Goal: Download file/media

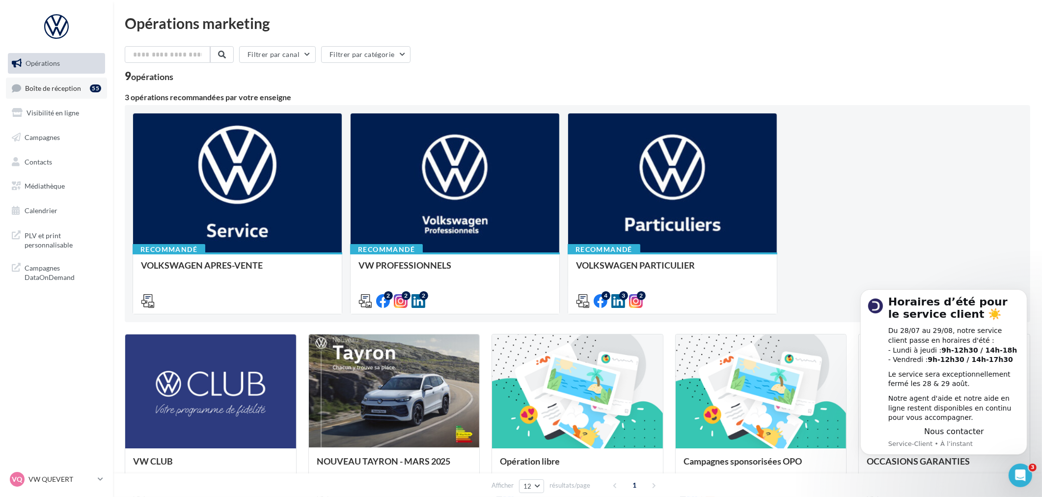
click at [38, 84] on span "Boîte de réception" at bounding box center [53, 88] width 56 height 8
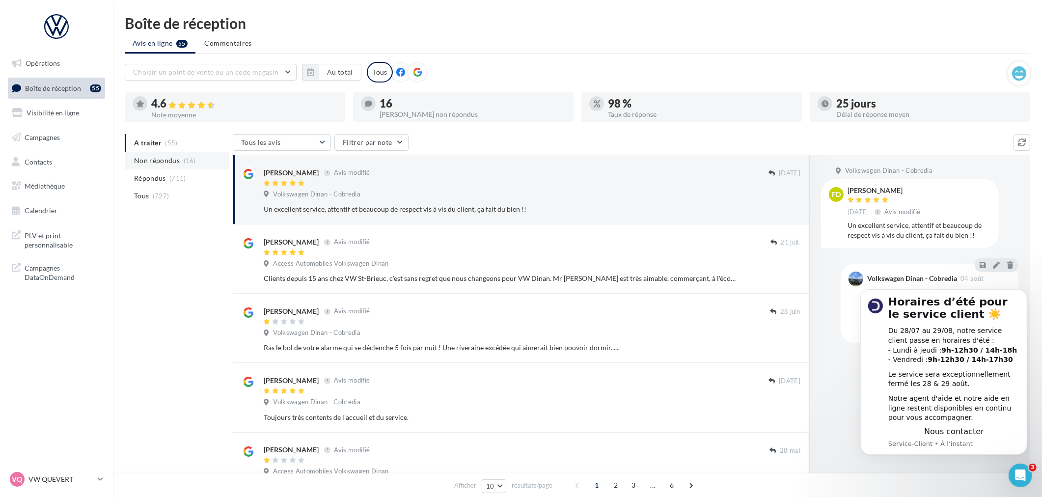
click at [170, 163] on span "Non répondus" at bounding box center [157, 161] width 46 height 10
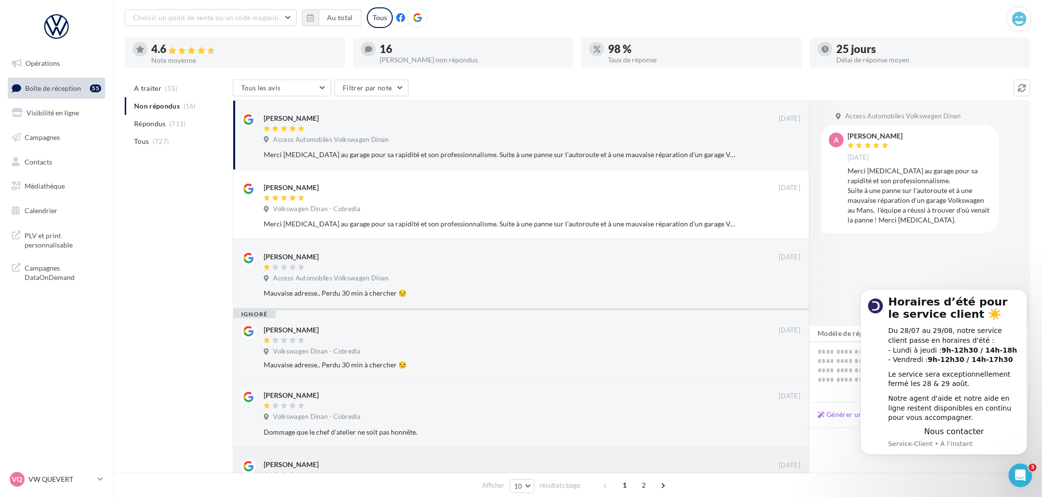
scroll to position [226, 0]
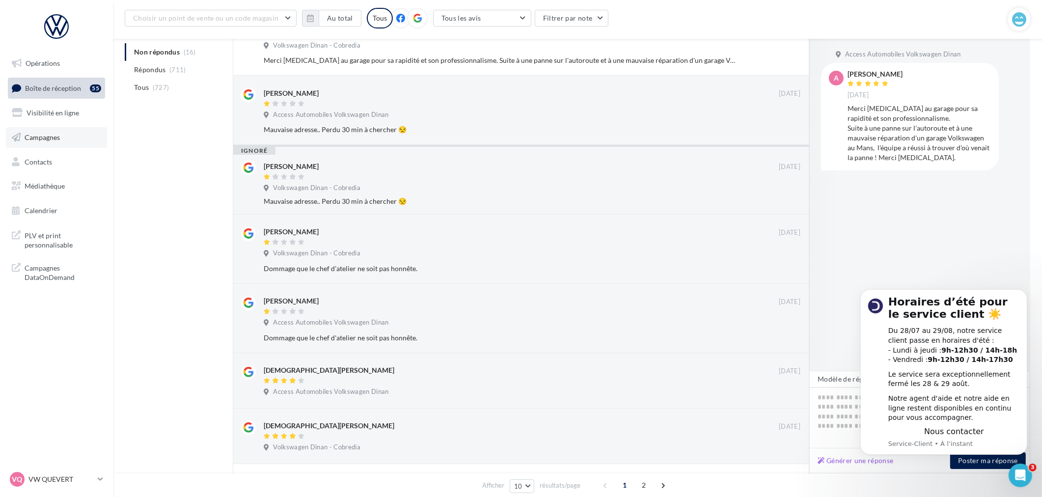
click at [52, 139] on span "Campagnes" at bounding box center [42, 137] width 35 height 8
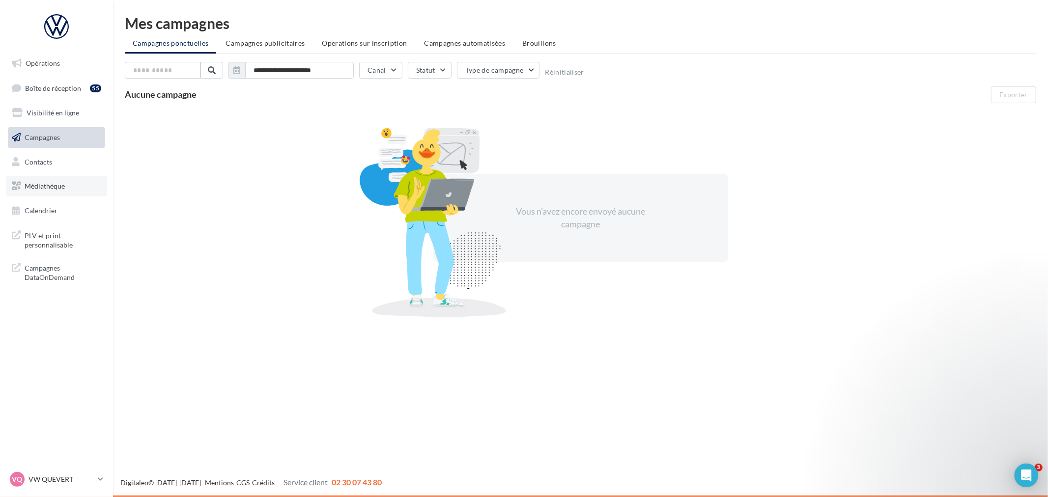
click at [59, 189] on span "Médiathèque" at bounding box center [45, 186] width 40 height 8
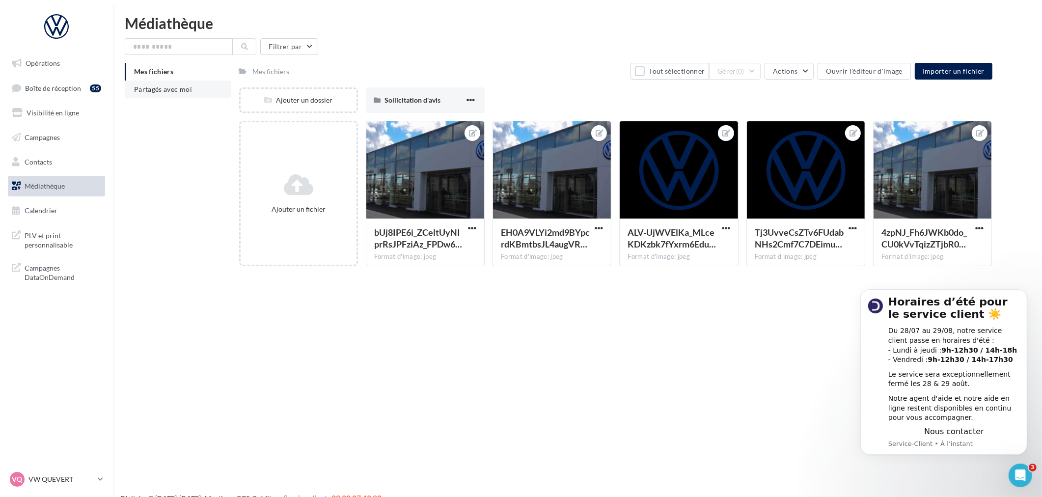
click at [184, 97] on li "Partagés avec moi" at bounding box center [178, 90] width 107 height 18
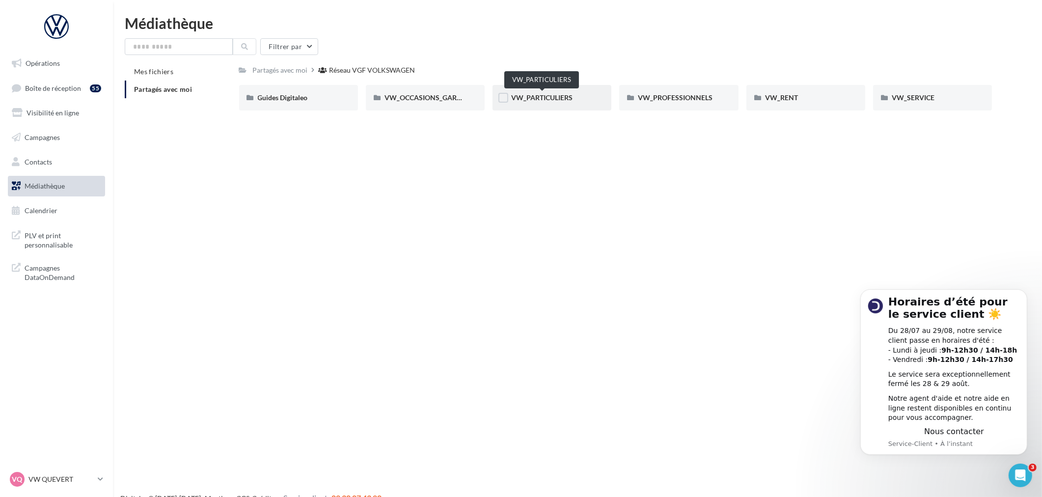
click at [539, 97] on span "VW_PARTICULIERS" at bounding box center [541, 97] width 61 height 8
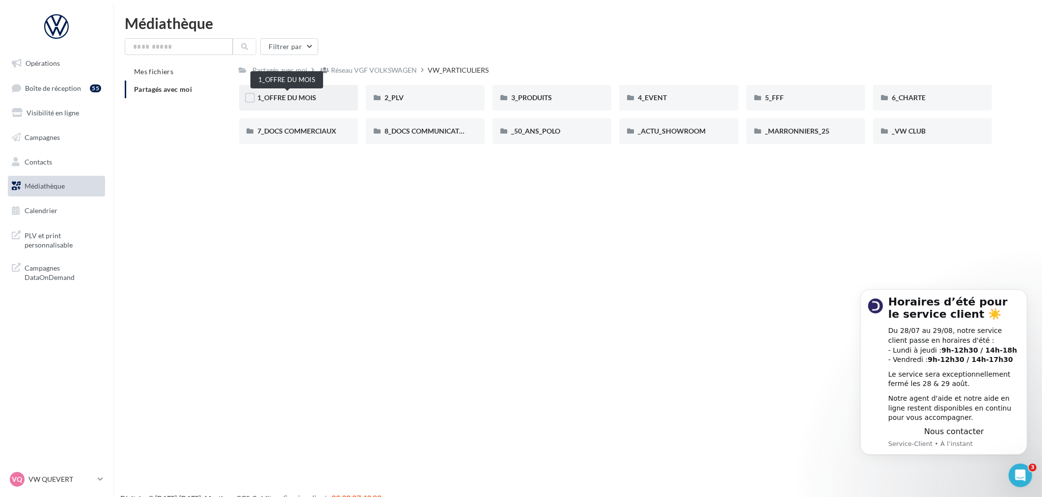
click at [291, 99] on span "1_OFFRE DU MOIS" at bounding box center [287, 97] width 59 height 8
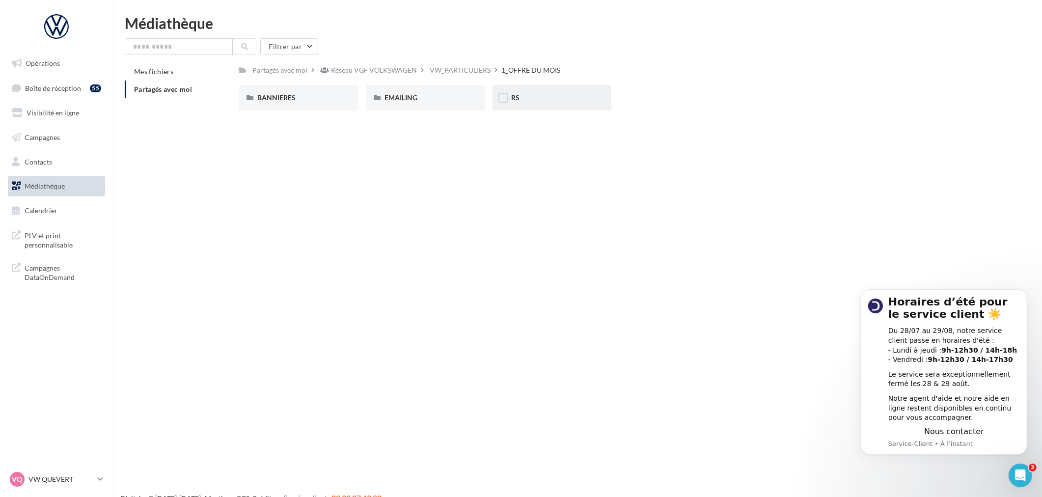
click at [541, 100] on div "RS" at bounding box center [552, 98] width 82 height 10
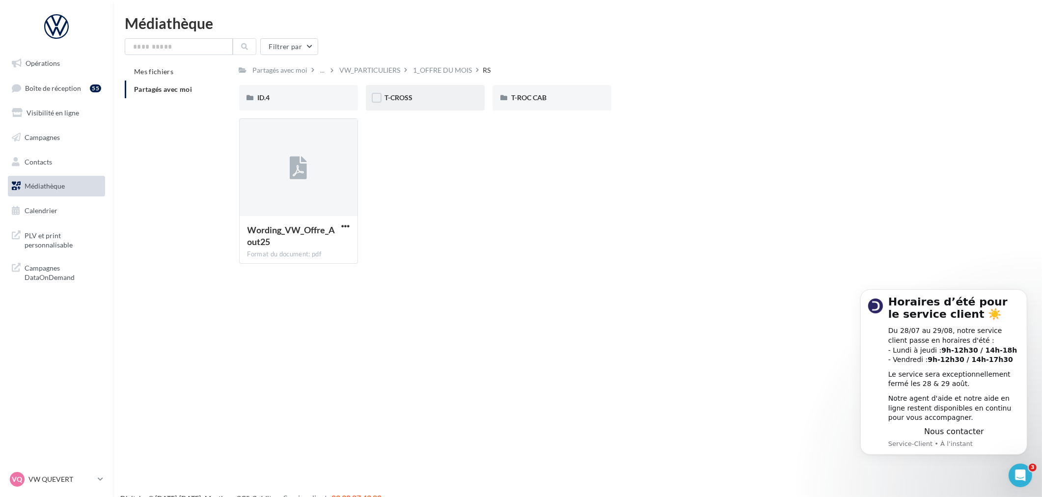
click at [406, 104] on div "T-CROSS" at bounding box center [425, 98] width 119 height 26
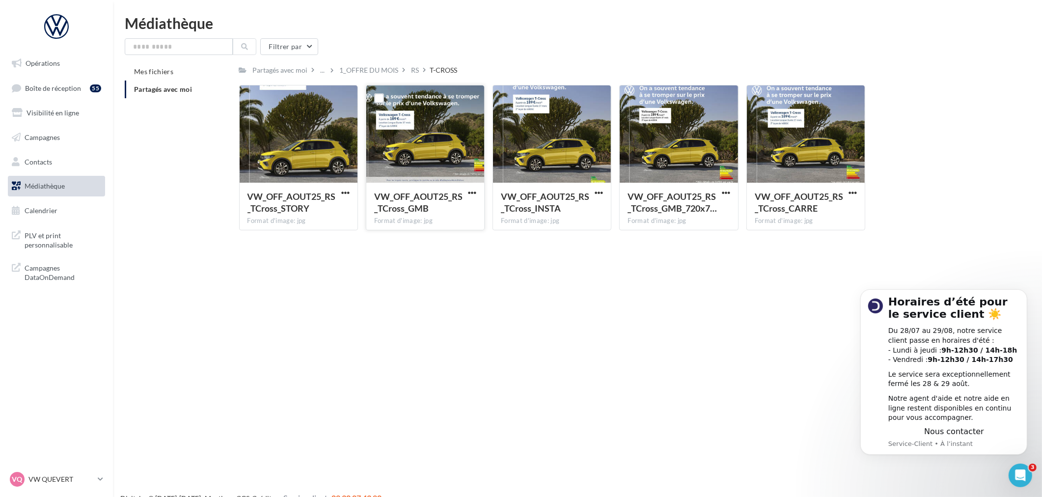
click at [418, 126] on div at bounding box center [425, 134] width 118 height 98
click at [359, 76] on div "1_OFFRE DU MOIS" at bounding box center [369, 70] width 63 height 14
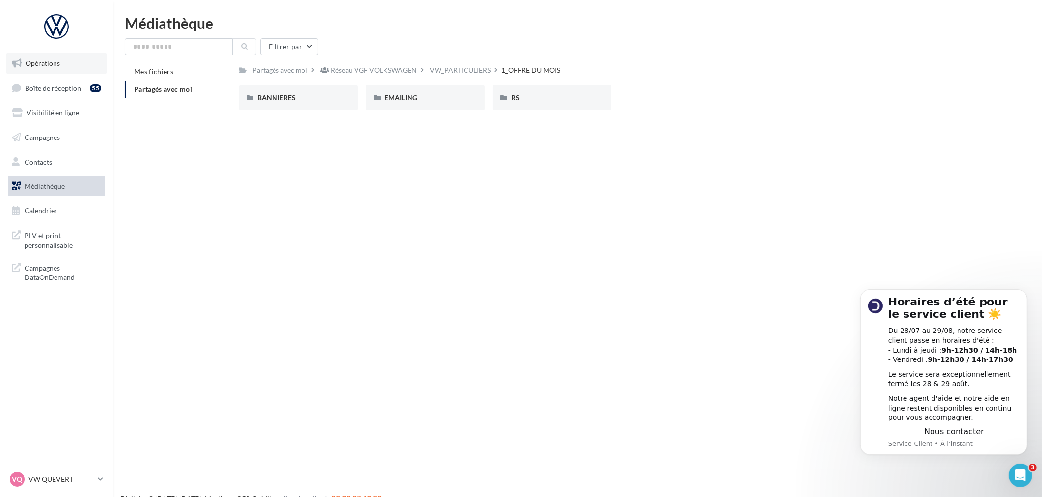
click at [30, 59] on span "Opérations" at bounding box center [43, 63] width 34 height 8
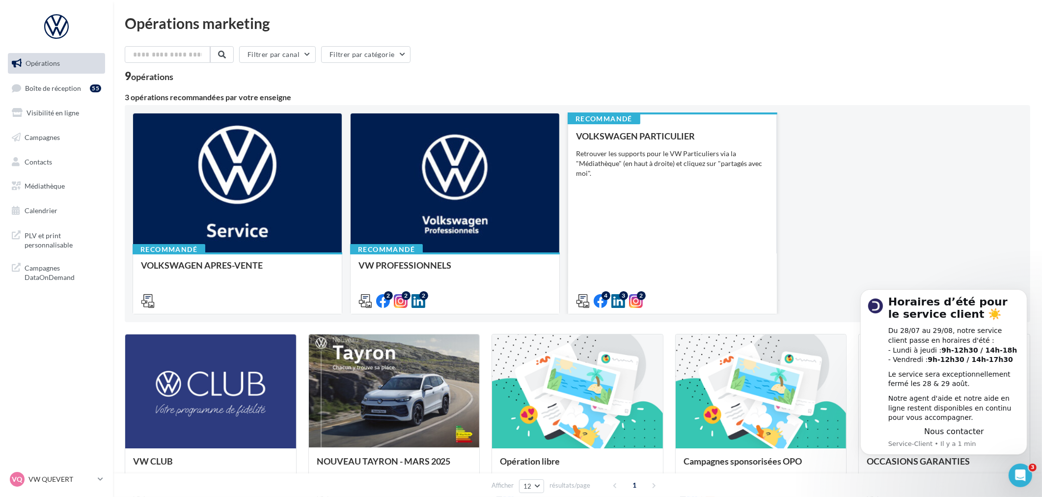
click at [670, 254] on div "VOLKSWAGEN PARTICULIER Retrouver les supports pour le VW Particuliers via la "M…" at bounding box center [672, 218] width 193 height 174
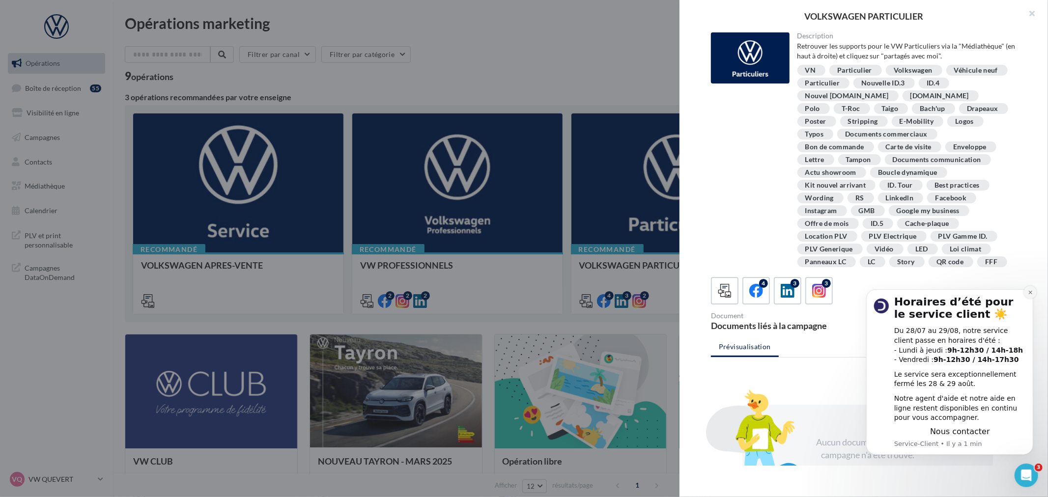
click at [1026, 293] on button "Dismiss notification" at bounding box center [1029, 291] width 13 height 13
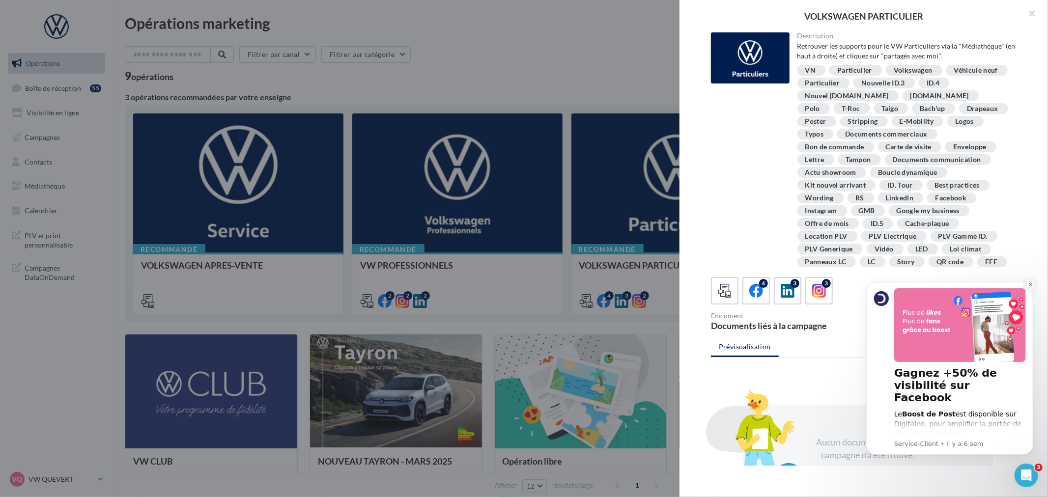
click at [1027, 287] on icon "Dismiss notification" at bounding box center [1029, 283] width 5 height 5
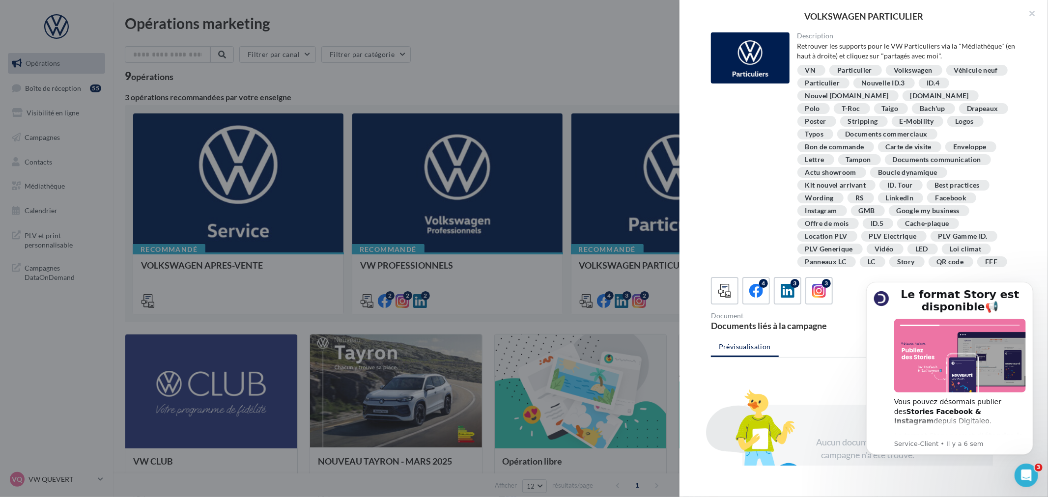
click at [819, 370] on div "Prévisualisation Aucun document lié à cette campagne n'a été trouvé." at bounding box center [867, 491] width 313 height 306
click at [842, 339] on ul "Prévisualisation" at bounding box center [867, 348] width 313 height 20
click at [1029, 283] on icon "Dismiss notification" at bounding box center [1029, 283] width 5 height 5
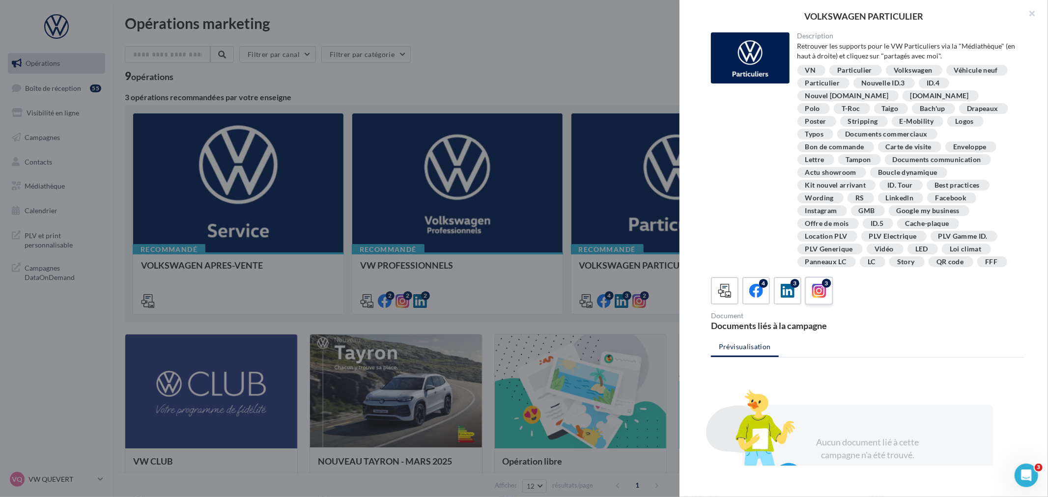
click at [818, 290] on icon at bounding box center [819, 291] width 14 height 14
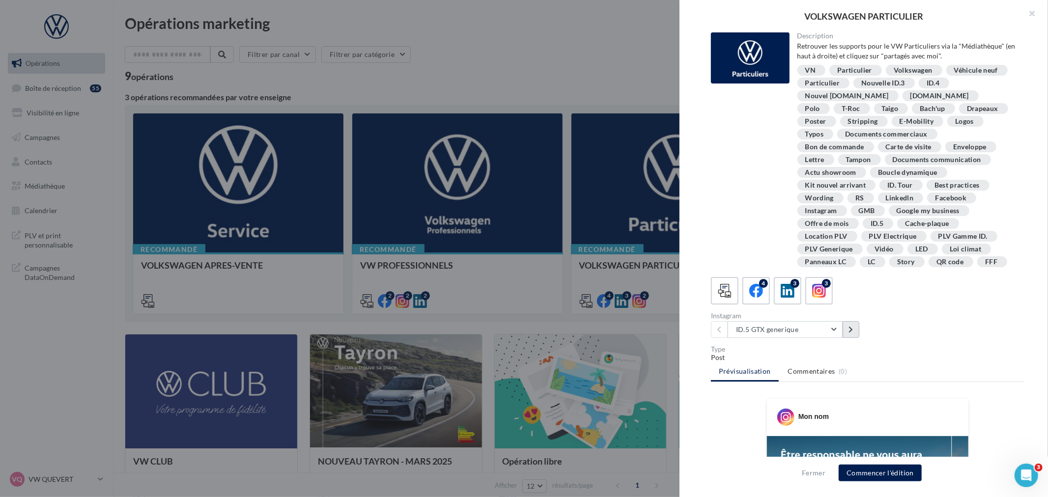
click at [852, 329] on icon at bounding box center [850, 329] width 4 height 7
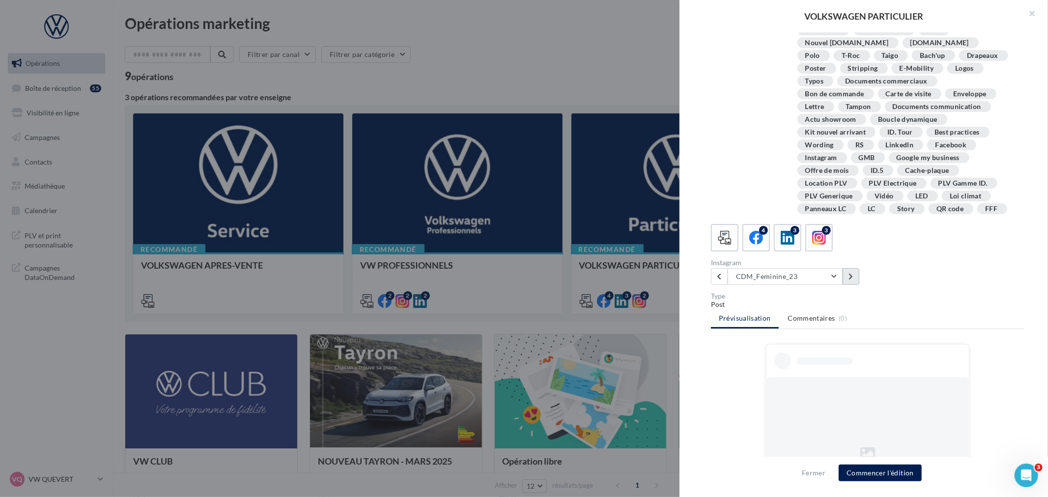
scroll to position [109, 0]
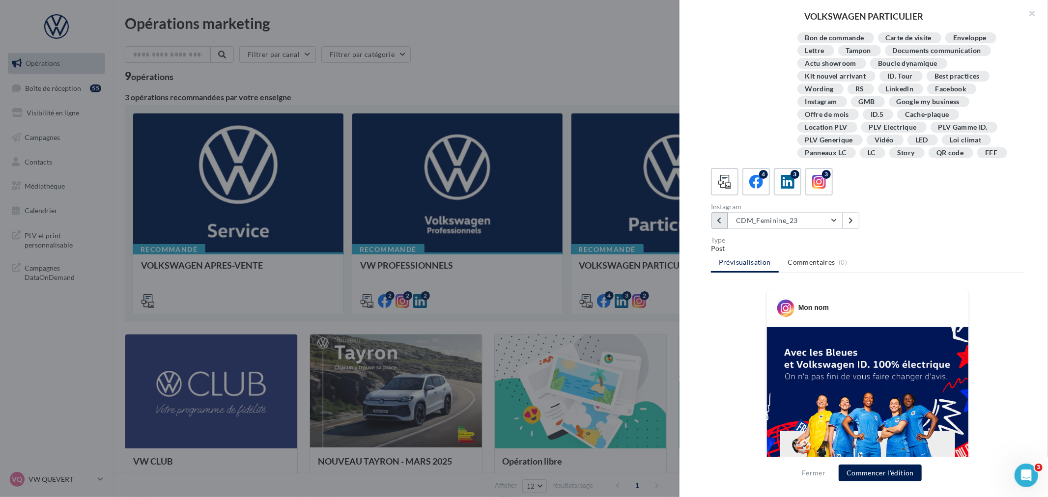
click at [719, 219] on icon at bounding box center [719, 220] width 4 height 7
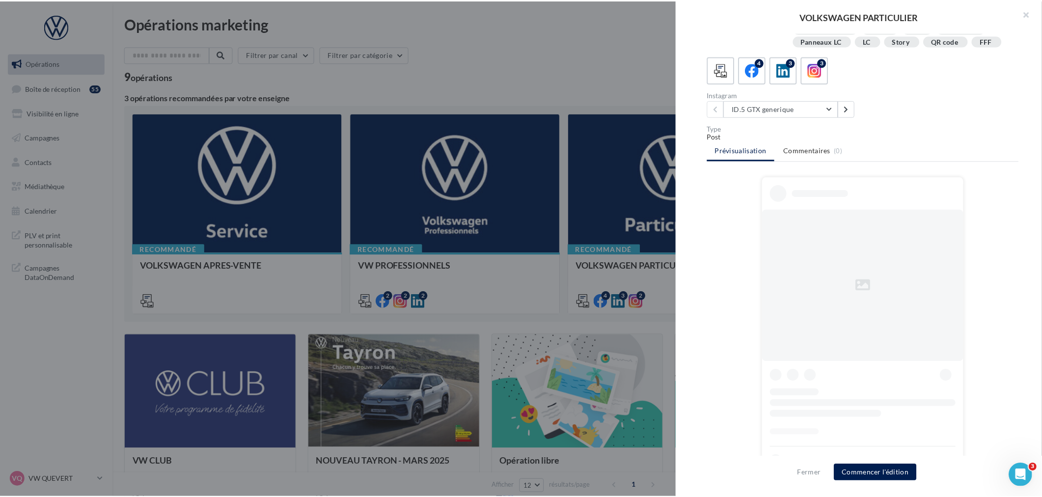
scroll to position [228, 0]
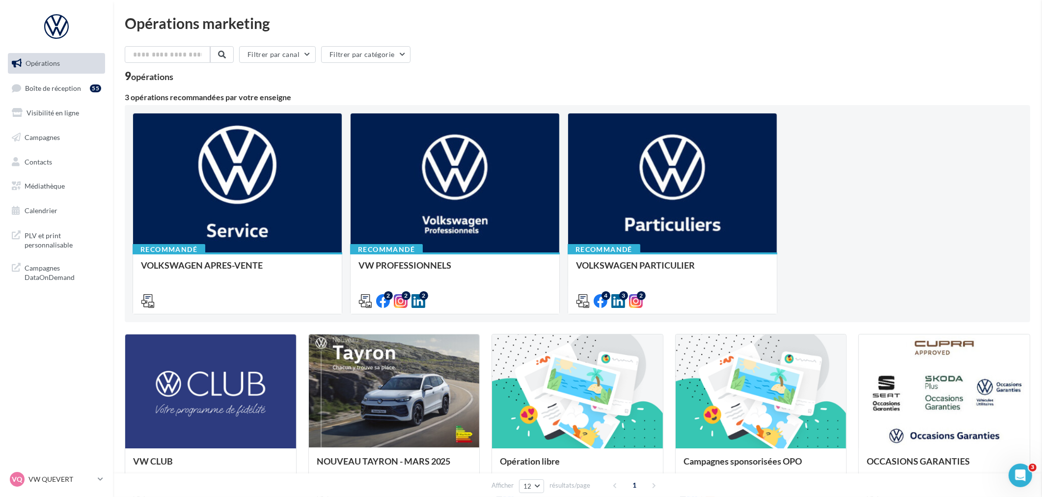
click at [62, 179] on link "Médiathèque" at bounding box center [56, 186] width 101 height 21
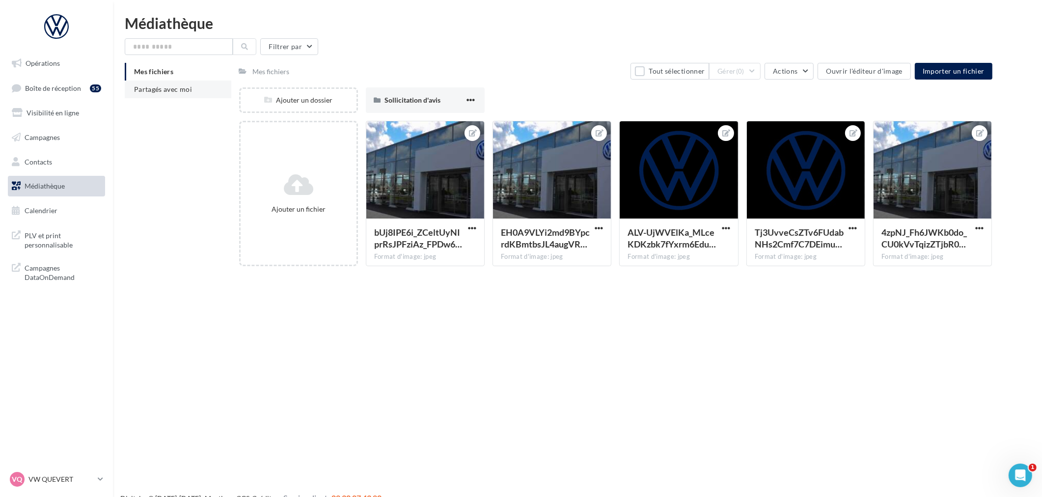
click at [183, 84] on li "Partagés avec moi" at bounding box center [178, 90] width 107 height 18
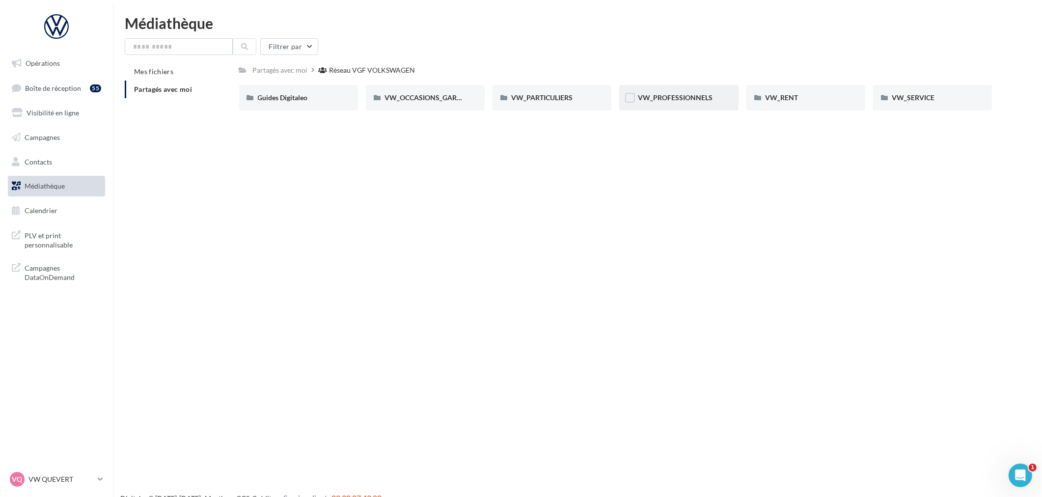
click at [707, 86] on div "VW_PROFESSIONNELS" at bounding box center [678, 98] width 119 height 26
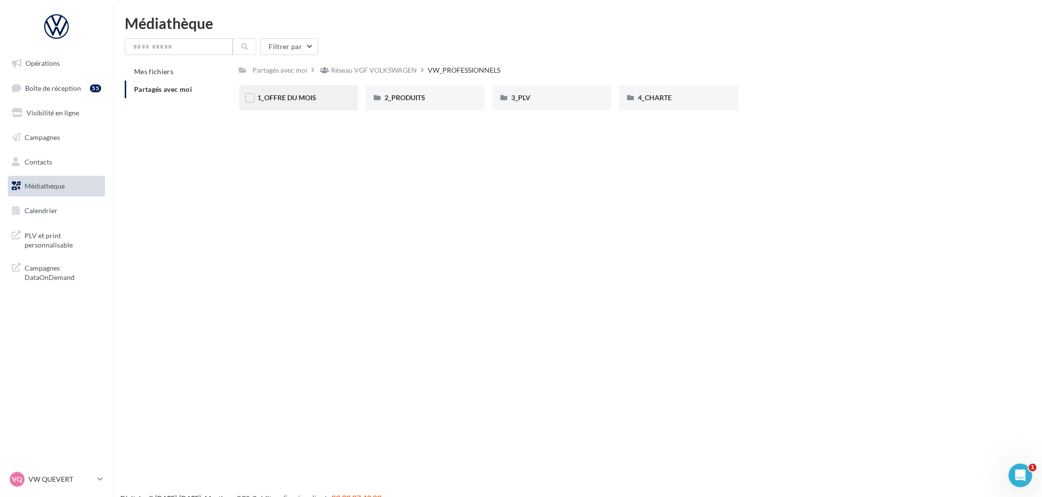
click at [321, 95] on div "1_OFFRE DU MOIS" at bounding box center [299, 98] width 82 height 10
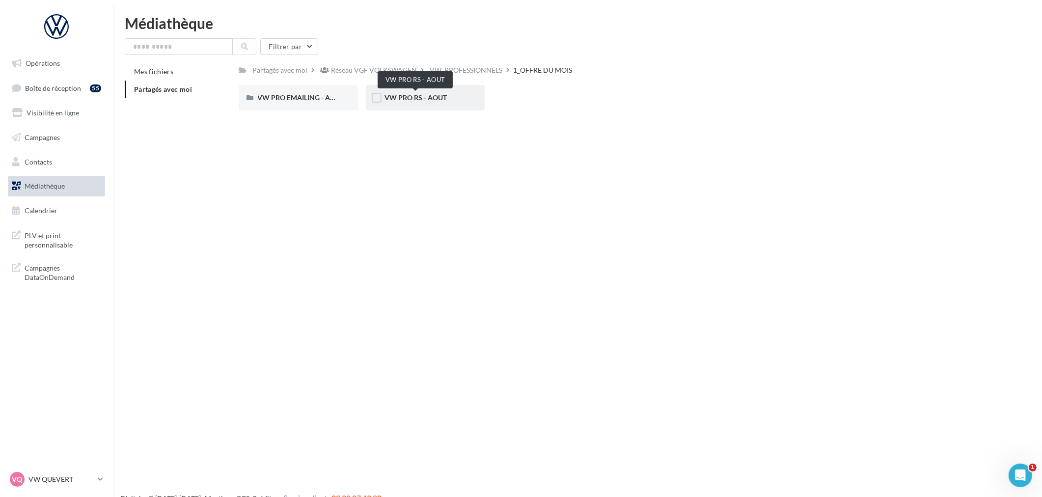
click at [437, 97] on span "VW PRO RS - AOUT" at bounding box center [416, 97] width 62 height 8
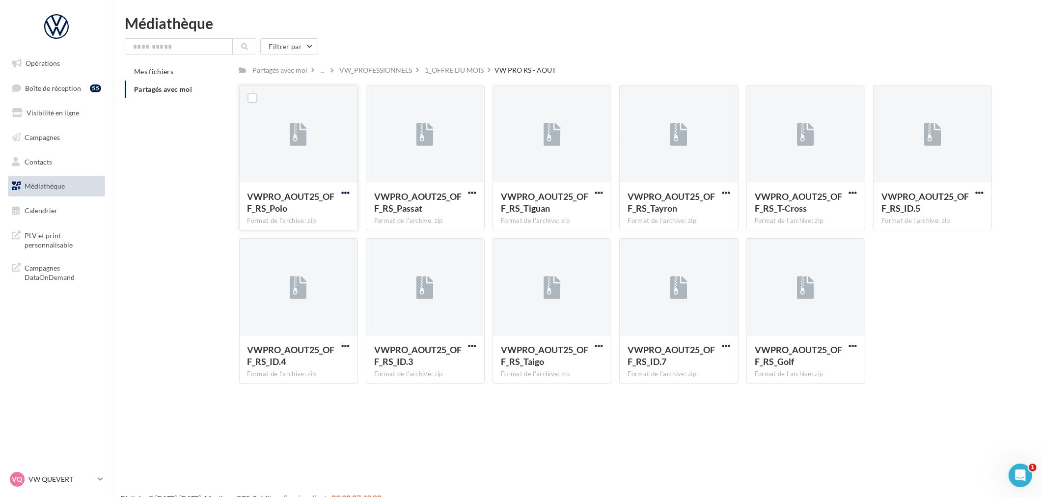
click at [348, 190] on span "button" at bounding box center [345, 193] width 8 height 8
click at [307, 208] on button "Télécharger" at bounding box center [302, 212] width 98 height 26
click at [733, 194] on div "VWPRO_AOUT25_OFF_RS_Tayron Format de l'archive: zip" at bounding box center [679, 206] width 118 height 46
click at [724, 193] on span "button" at bounding box center [726, 193] width 8 height 8
click at [706, 217] on button "Télécharger" at bounding box center [683, 212] width 98 height 26
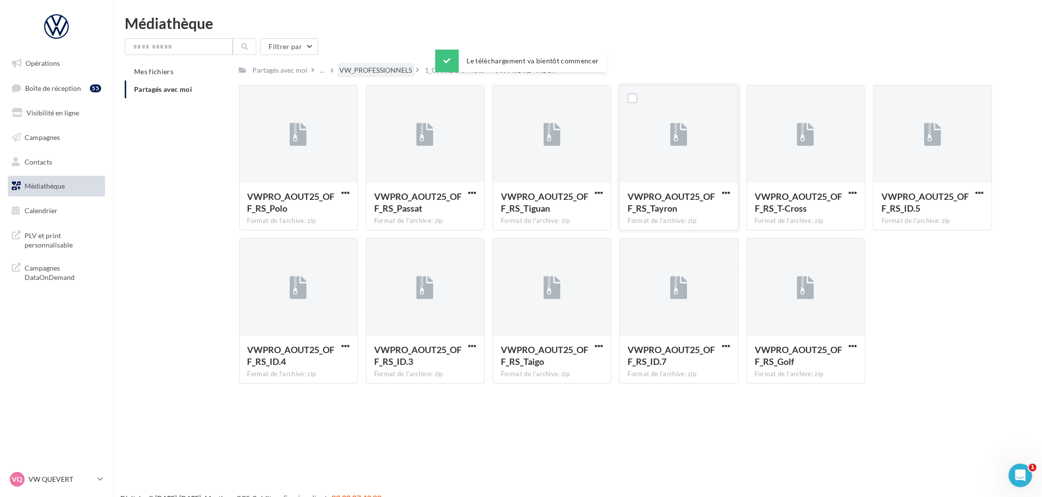
click at [390, 73] on div "VW_PROFESSIONNELS" at bounding box center [376, 70] width 73 height 10
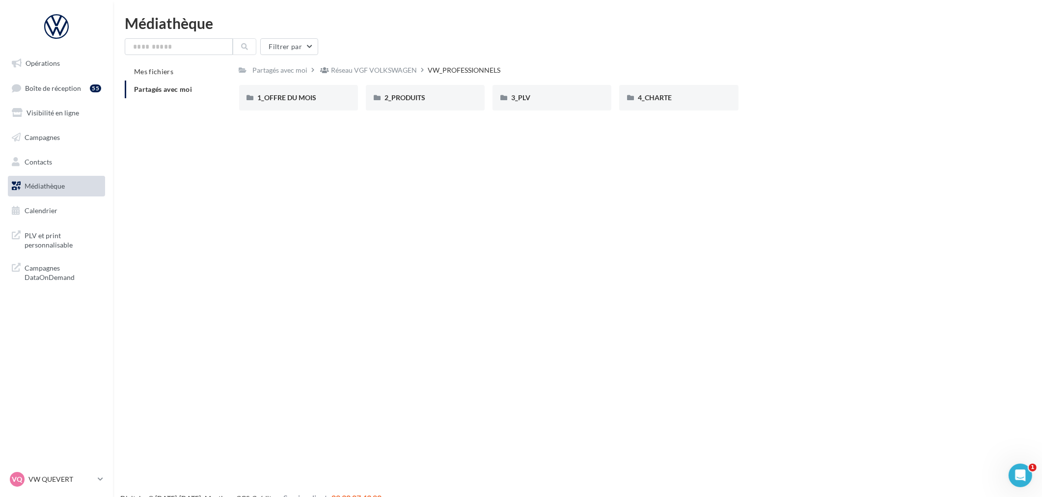
click at [381, 75] on div "Réseau VGF VOLKSWAGEN" at bounding box center [375, 70] width 86 height 10
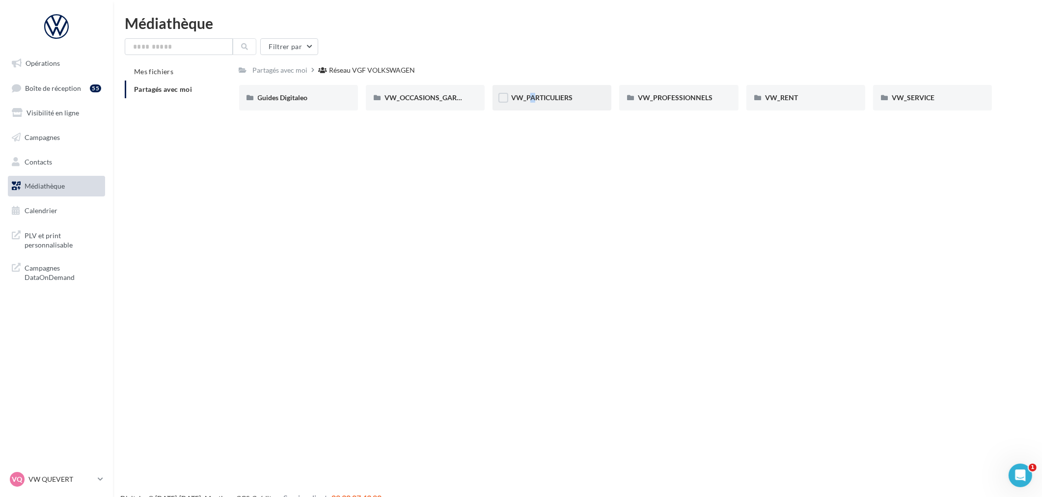
click at [525, 88] on div "VW_PARTICULIERS" at bounding box center [552, 98] width 119 height 26
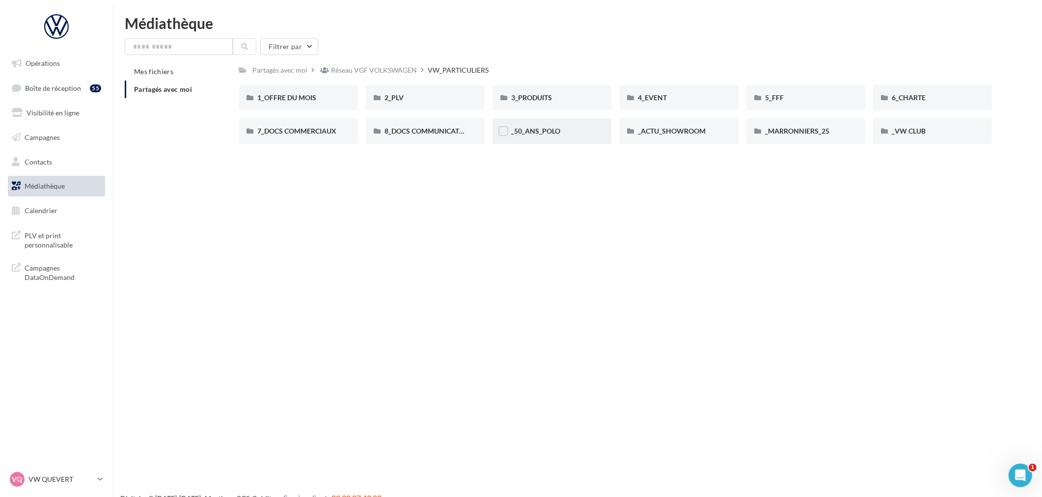
click at [525, 140] on div "_50_ANS_POLO" at bounding box center [552, 131] width 119 height 26
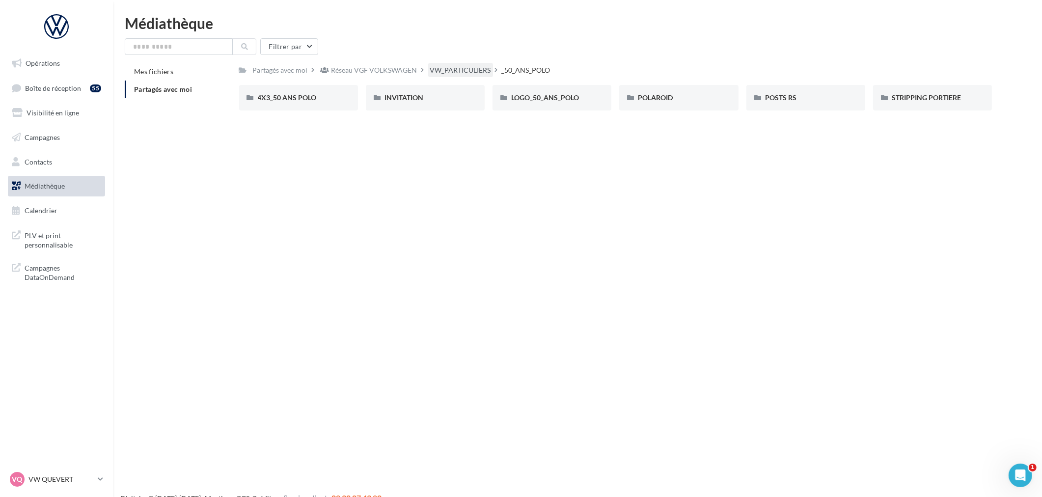
click at [446, 72] on div "VW_PARTICULIERS" at bounding box center [460, 70] width 61 height 10
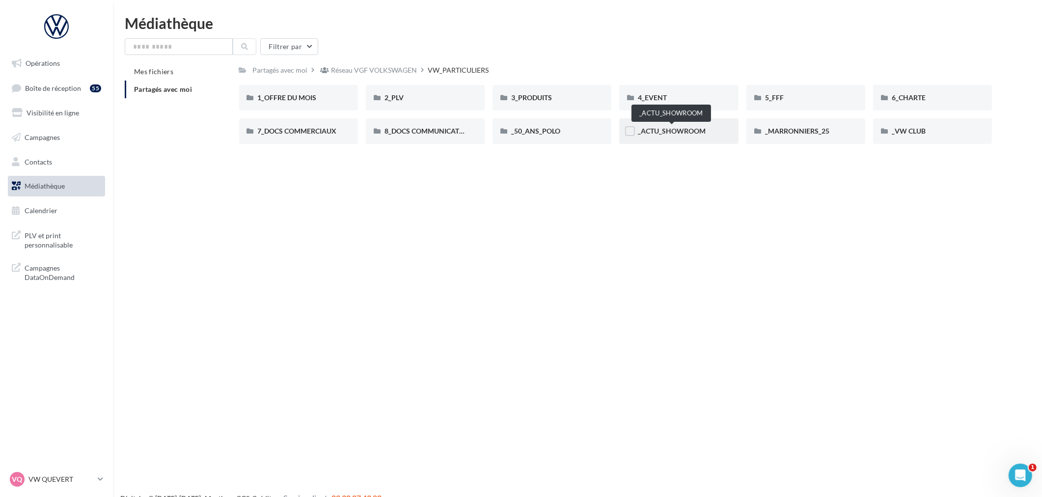
click at [657, 135] on span "_ACTU_SHOWROOM" at bounding box center [672, 131] width 68 height 8
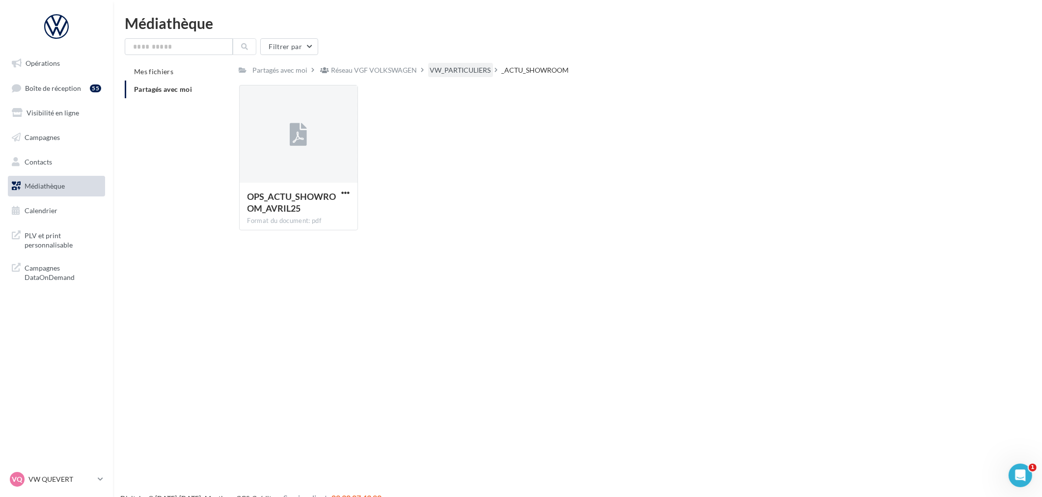
click at [472, 67] on div "VW_PARTICULIERS" at bounding box center [460, 70] width 61 height 10
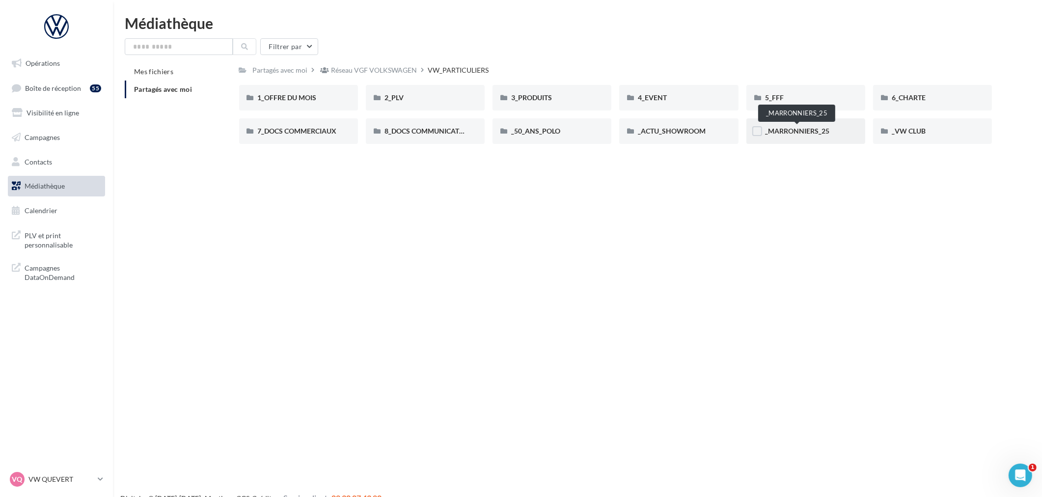
click at [825, 132] on span "_MARRONNIERS_25" at bounding box center [797, 131] width 64 height 8
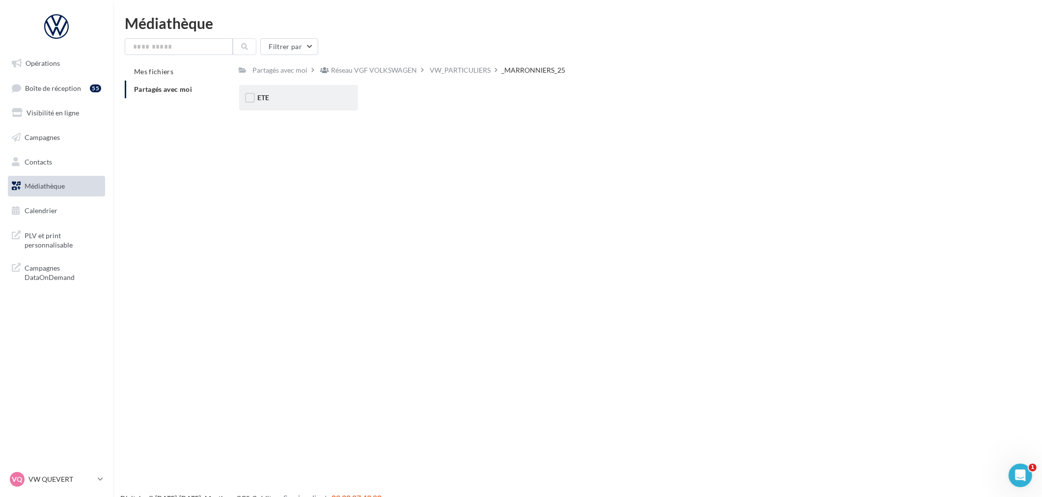
click at [320, 95] on div "ETE" at bounding box center [299, 98] width 82 height 10
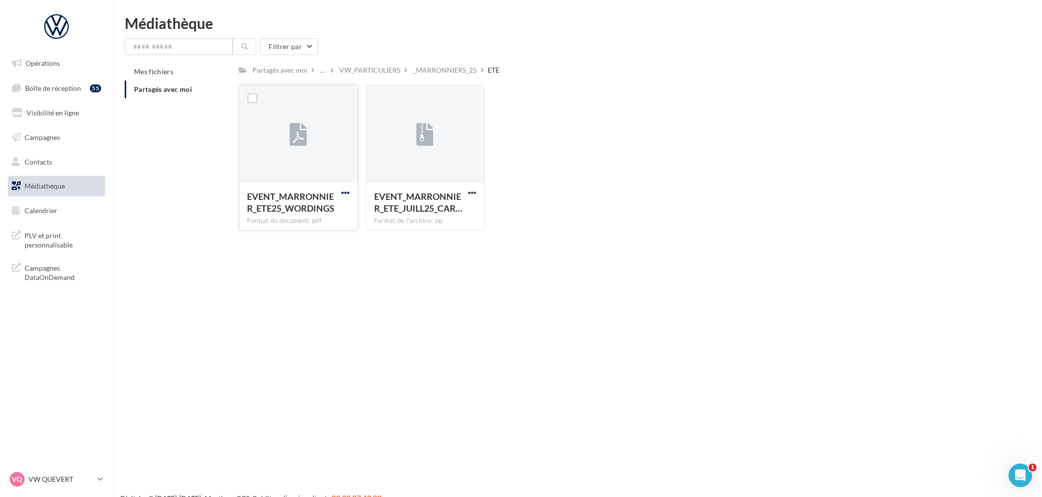
click at [345, 193] on span "button" at bounding box center [345, 193] width 8 height 8
click at [303, 209] on button "Télécharger" at bounding box center [302, 212] width 98 height 26
click at [377, 67] on div "VW_PARTICULIERS" at bounding box center [370, 70] width 61 height 10
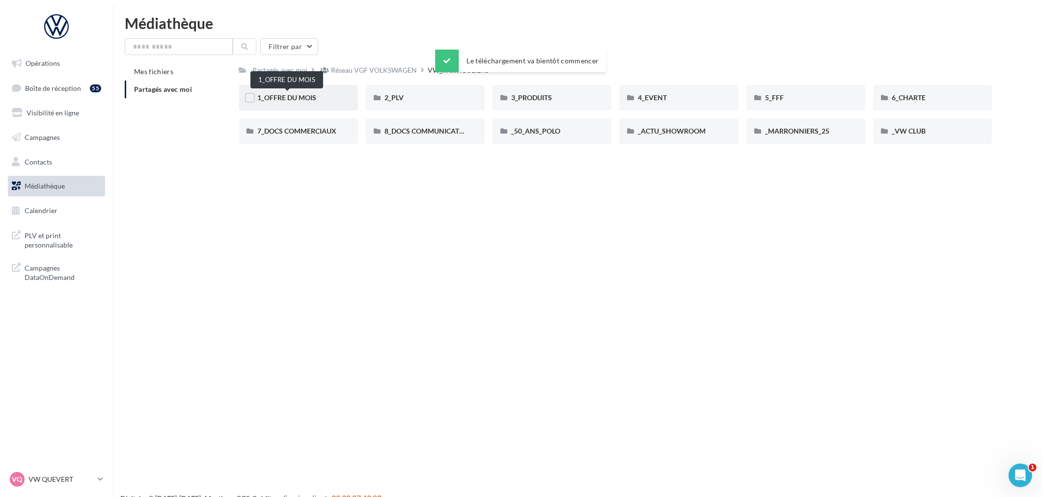
click at [302, 99] on span "1_OFFRE DU MOIS" at bounding box center [287, 97] width 59 height 8
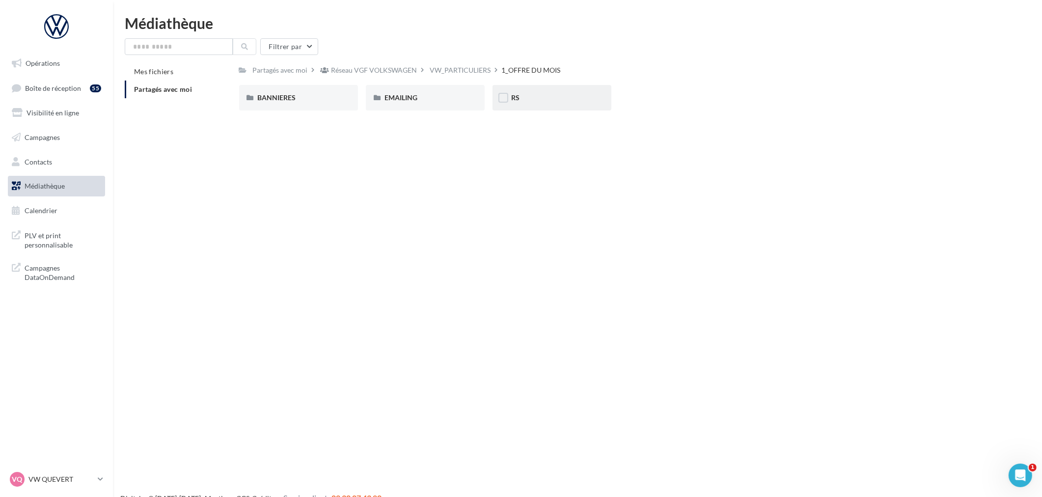
click at [524, 97] on div "RS" at bounding box center [552, 98] width 82 height 10
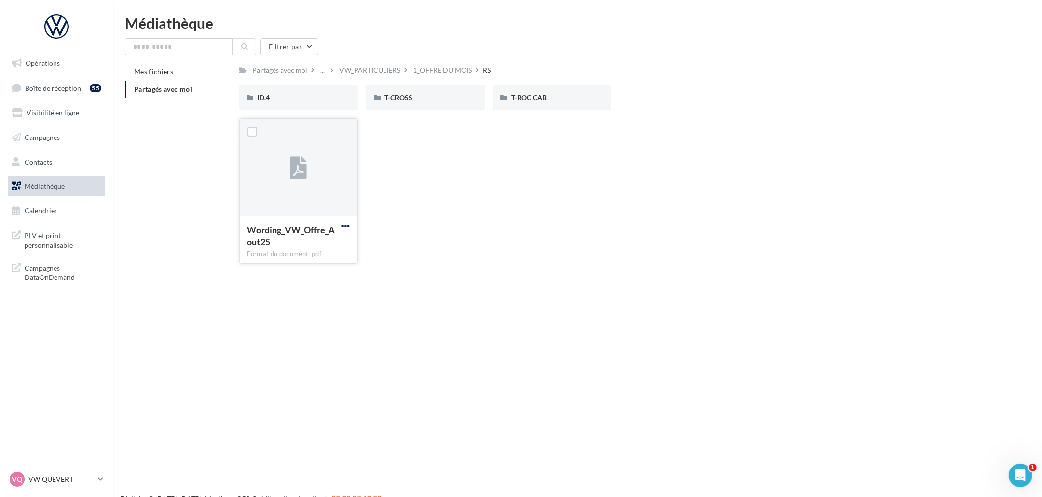
click at [349, 226] on span "button" at bounding box center [345, 226] width 8 height 8
click at [302, 234] on button "Télécharger" at bounding box center [302, 246] width 98 height 26
